Goal: Information Seeking & Learning: Find specific page/section

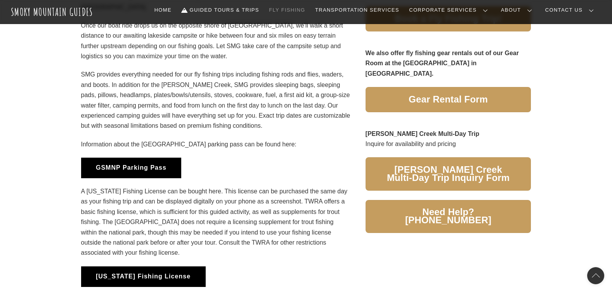
scroll to position [583, 0]
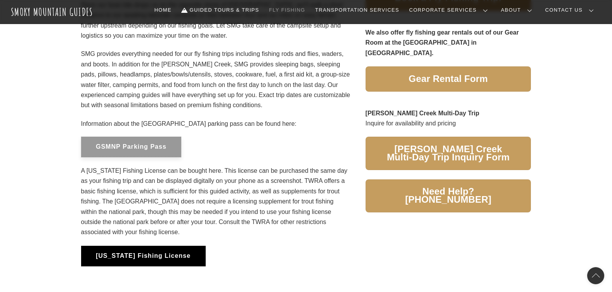
click at [136, 151] on button "GSMNP Parking Pass" at bounding box center [131, 147] width 101 height 21
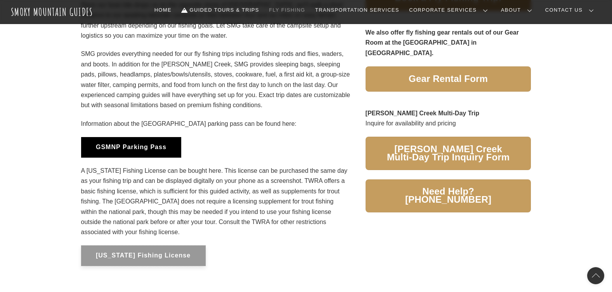
click at [96, 252] on button "Tennessee Fishing License" at bounding box center [143, 255] width 125 height 21
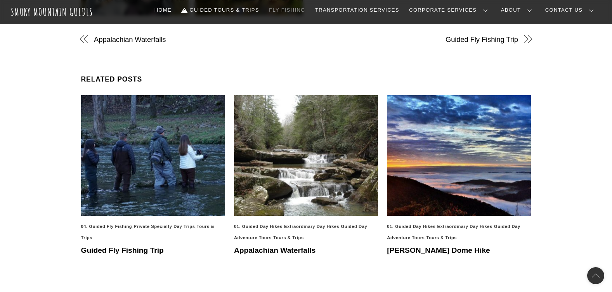
scroll to position [1165, 0]
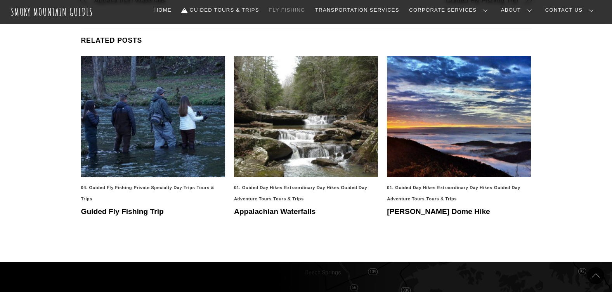
click at [112, 157] on img at bounding box center [153, 116] width 144 height 121
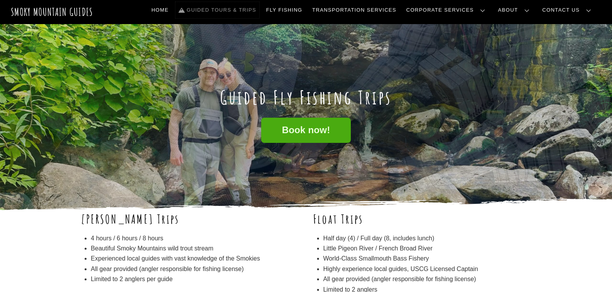
click at [259, 10] on link "Guided Tours & Trips" at bounding box center [218, 10] width 84 height 16
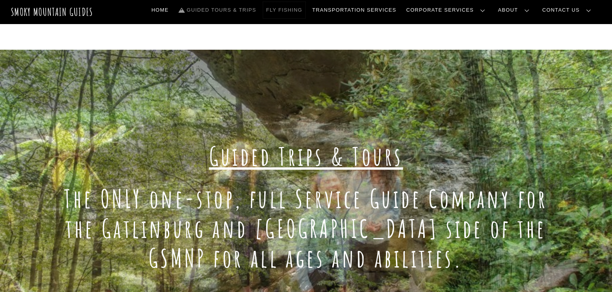
click at [306, 10] on link "Fly Fishing" at bounding box center [284, 10] width 42 height 16
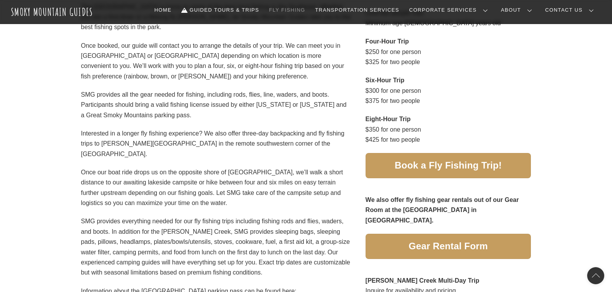
scroll to position [466, 0]
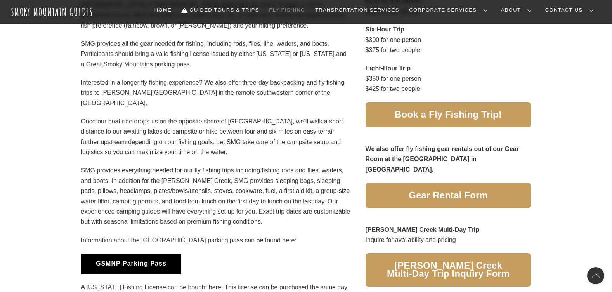
click at [0, 0] on link "Gallery" at bounding box center [0, 0] width 0 height 0
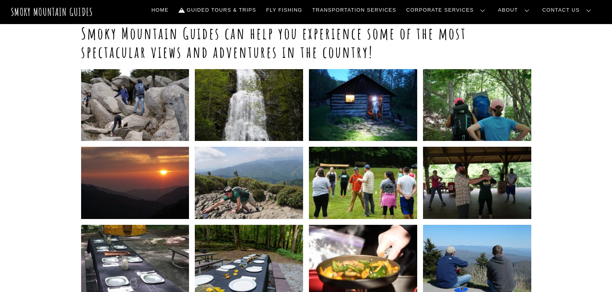
click at [0, 0] on link "Our Story" at bounding box center [0, 0] width 0 height 0
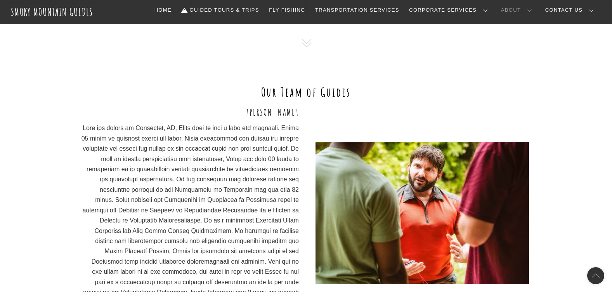
scroll to position [544, 0]
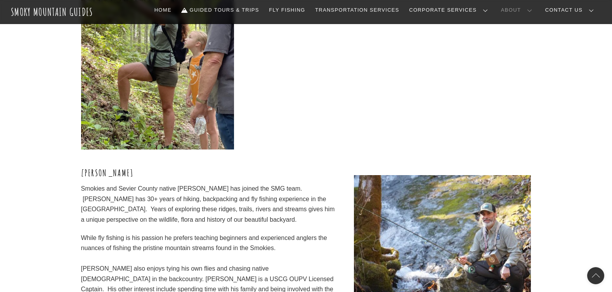
scroll to position [2369, 0]
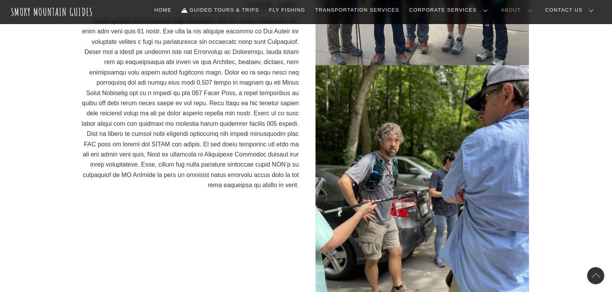
scroll to position [1670, 0]
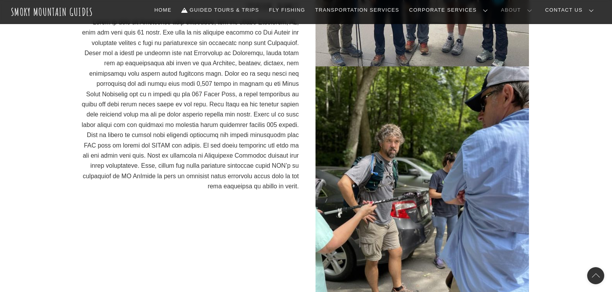
click at [0, 0] on link "Our Guides" at bounding box center [0, 0] width 0 height 0
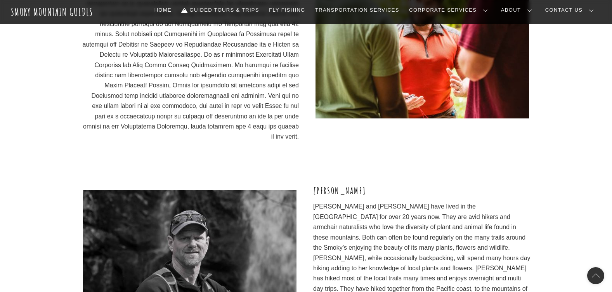
scroll to position [740, 0]
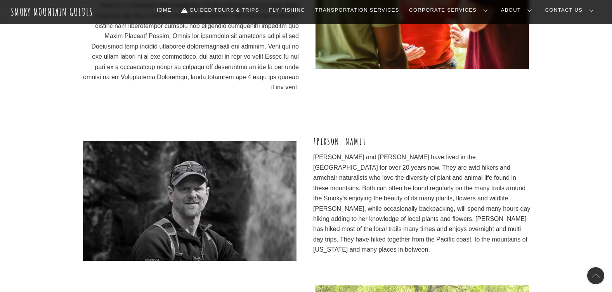
click at [0, 0] on link "Frequently Asked Questions" at bounding box center [0, 0] width 0 height 0
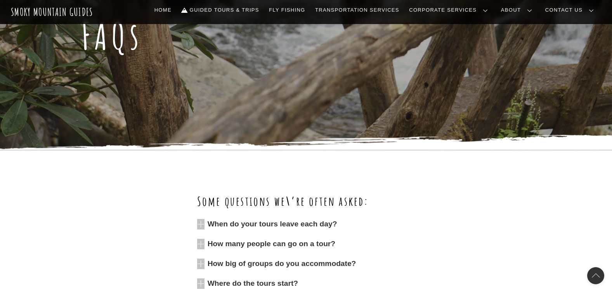
scroll to position [194, 0]
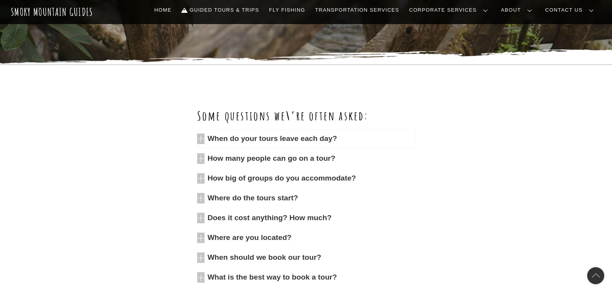
click at [295, 137] on span "When do your tours leave each day?" at bounding box center [312, 139] width 208 height 10
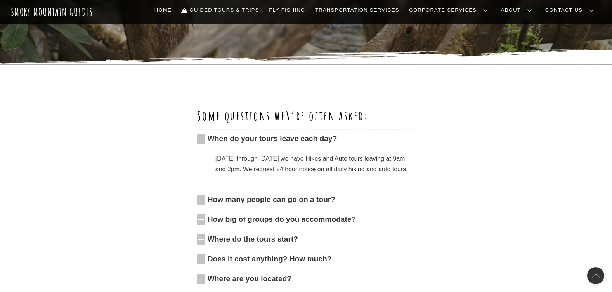
click at [295, 137] on span "When do your tours leave each day?" at bounding box center [312, 139] width 208 height 10
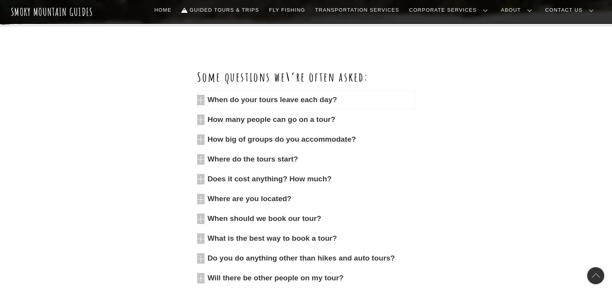
scroll to position [272, 0]
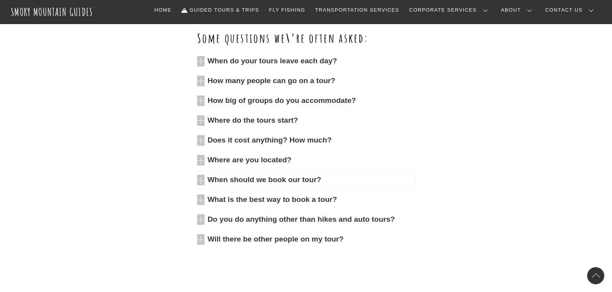
click at [268, 180] on span "When should we book our tour?" at bounding box center [312, 180] width 208 height 10
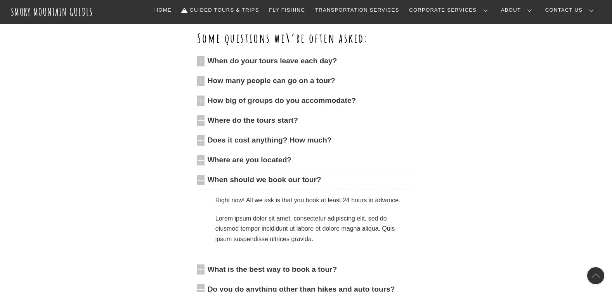
click at [268, 180] on span "When should we book our tour?" at bounding box center [312, 180] width 208 height 10
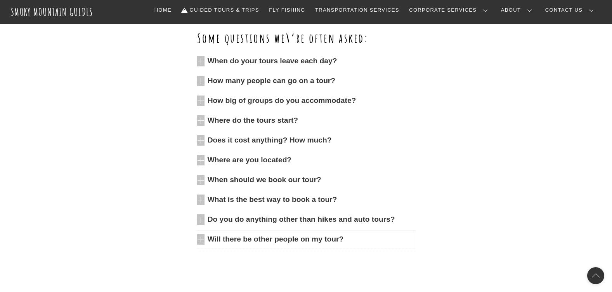
click at [257, 240] on span "Will there be other people on my tour?" at bounding box center [312, 239] width 208 height 10
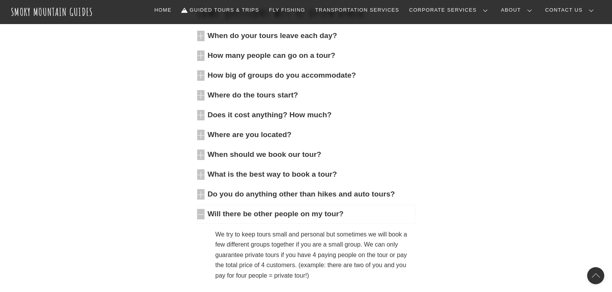
scroll to position [311, 0]
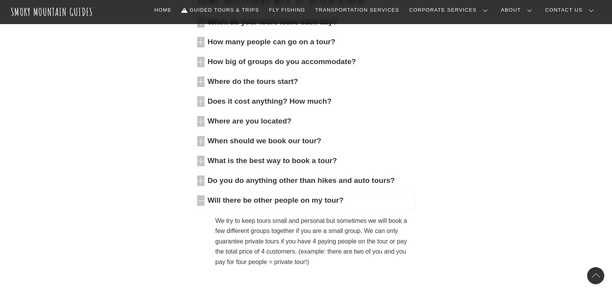
click at [263, 202] on span "Will there be other people on my tour?" at bounding box center [312, 200] width 208 height 10
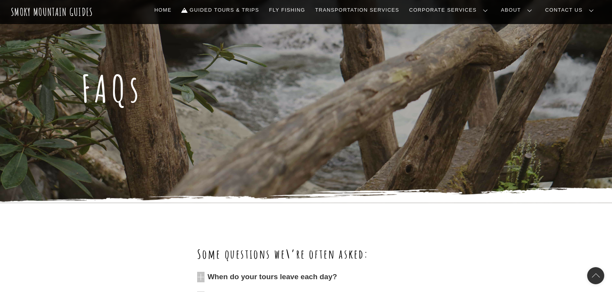
scroll to position [0, 0]
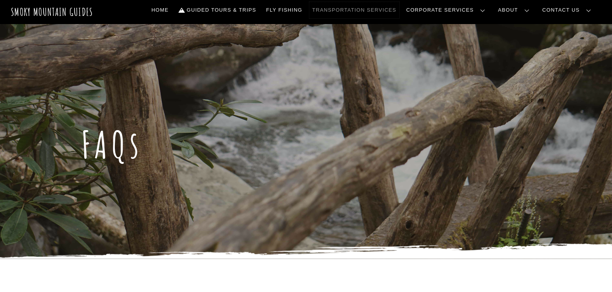
click at [378, 10] on link "Transportation Services" at bounding box center [355, 10] width 90 height 16
click at [0, 0] on link "Reservations, Forms, Trip Packets" at bounding box center [0, 0] width 0 height 0
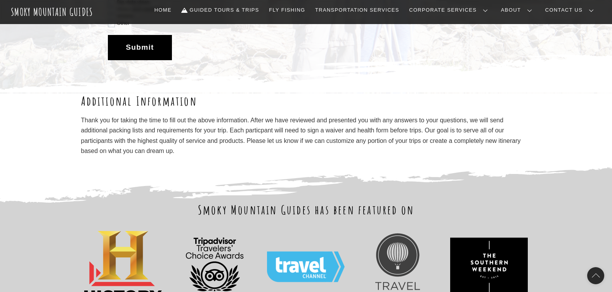
scroll to position [1437, 0]
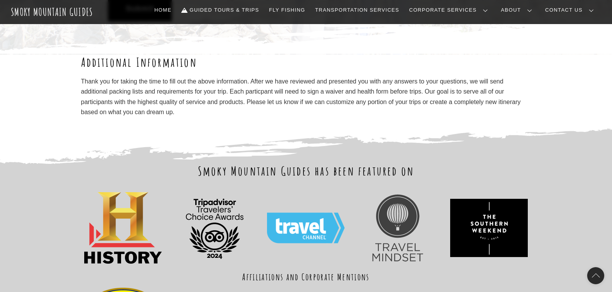
click at [0, 0] on link "Contact Us" at bounding box center [0, 0] width 0 height 0
